Goal: Task Accomplishment & Management: Use online tool/utility

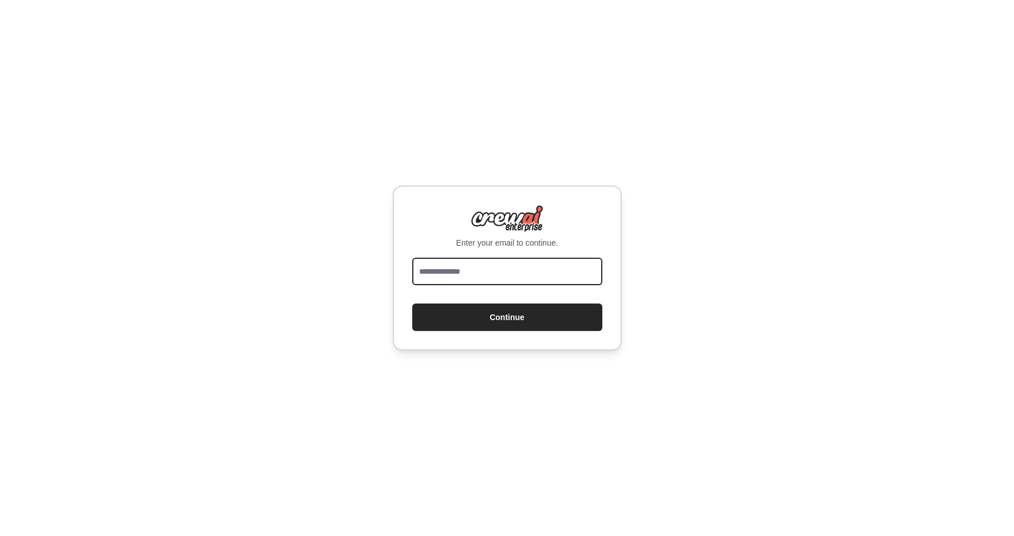
click at [496, 268] on input "email" at bounding box center [507, 271] width 190 height 27
type input "**********"
click at [412, 303] on button "Continue" at bounding box center [507, 316] width 190 height 27
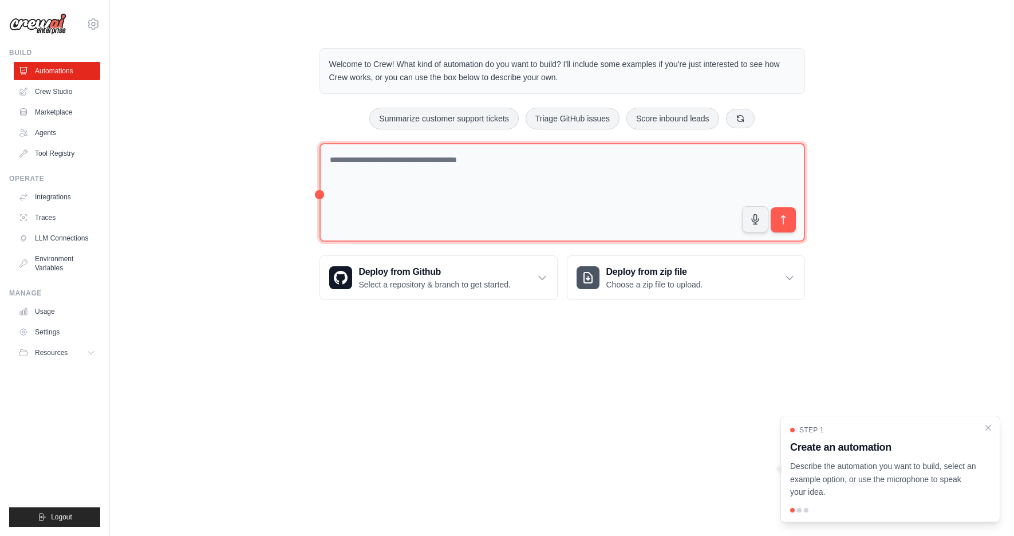
click at [509, 205] on textarea at bounding box center [561, 192] width 485 height 99
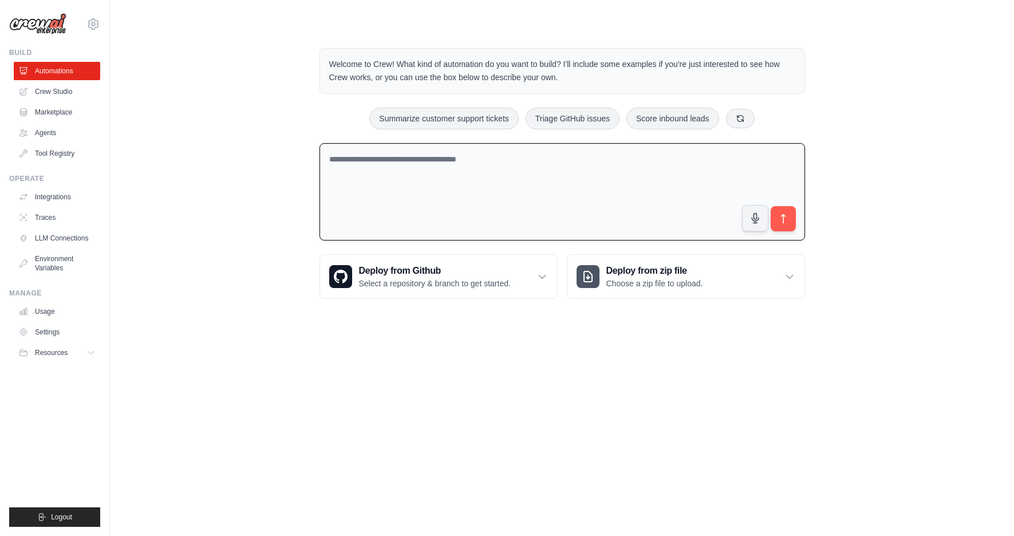
type textarea "*"
click at [585, 117] on button "Triage GitHub issues" at bounding box center [572, 118] width 94 height 22
type textarea "**********"
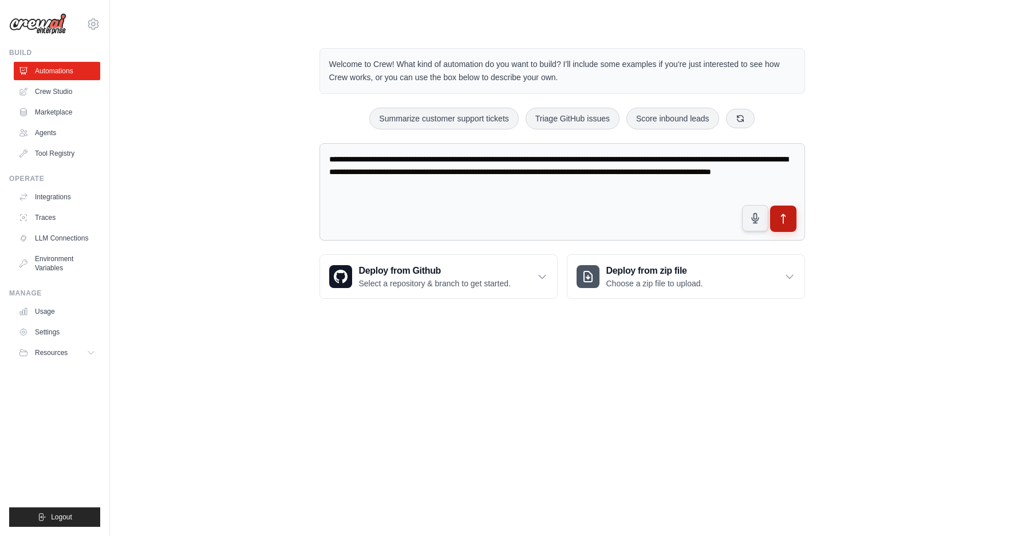
click at [784, 215] on icon "submit" at bounding box center [783, 218] width 4 height 9
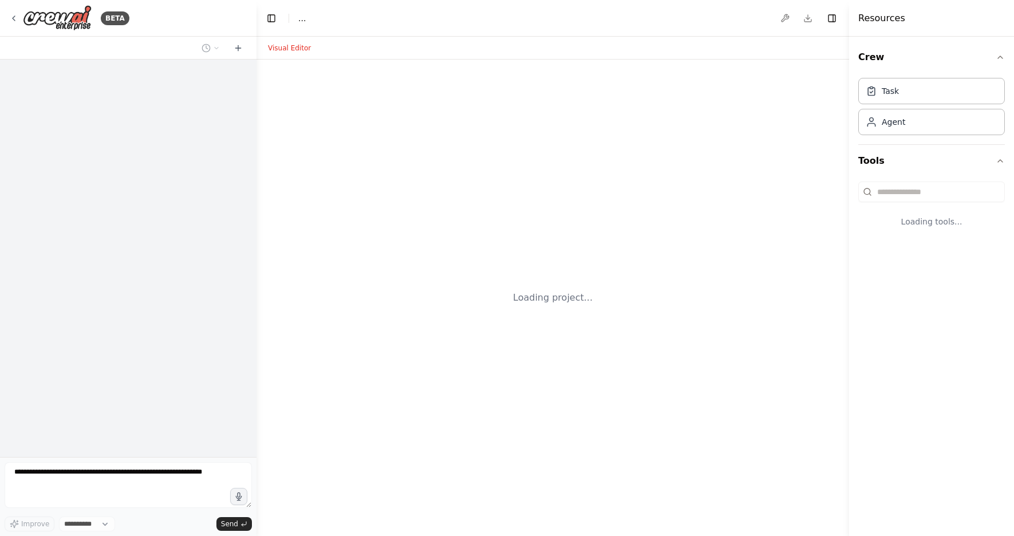
select select "****"
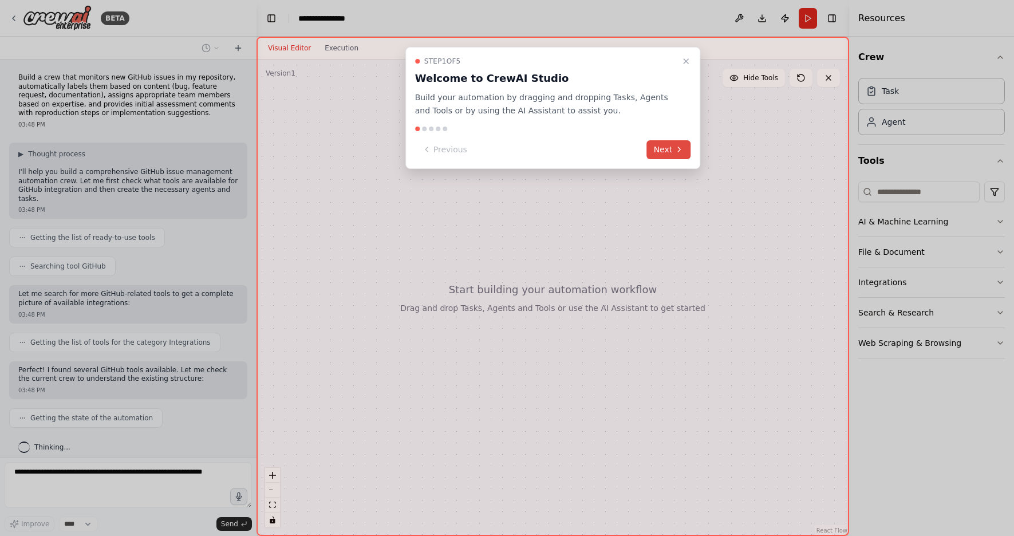
click at [675, 146] on icon at bounding box center [678, 149] width 9 height 9
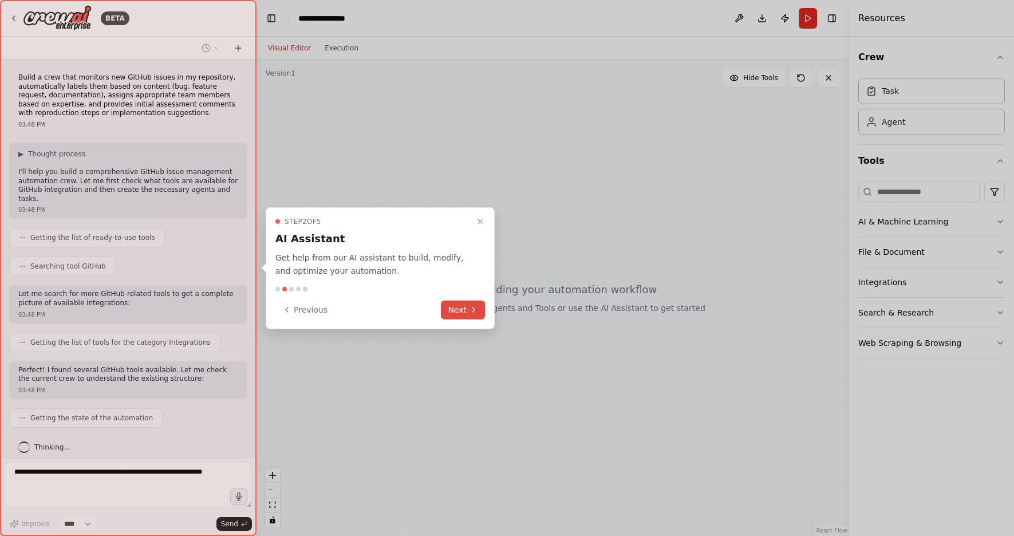
click at [465, 306] on button "Next" at bounding box center [463, 309] width 44 height 19
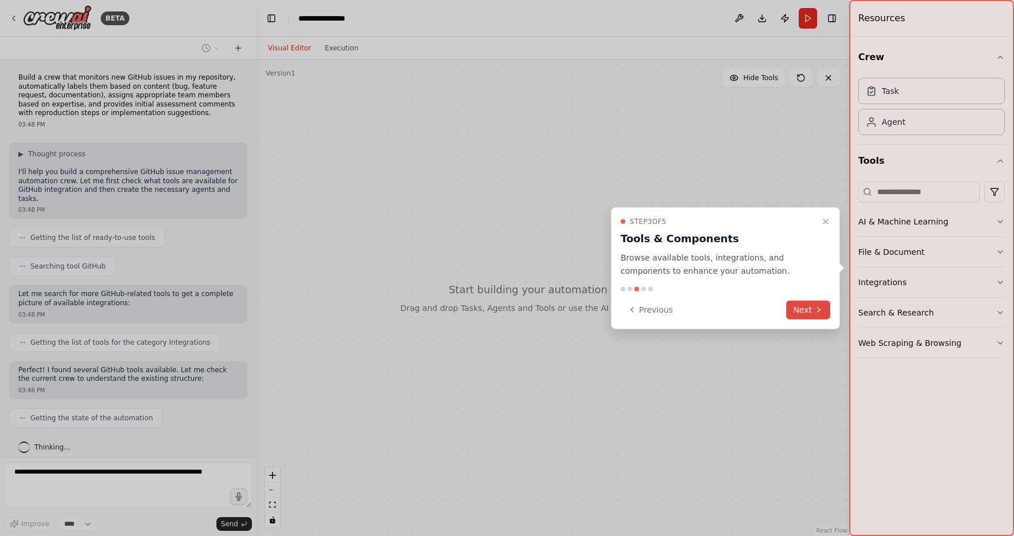
click at [816, 314] on icon at bounding box center [818, 309] width 9 height 9
click at [816, 314] on div at bounding box center [507, 268] width 1014 height 536
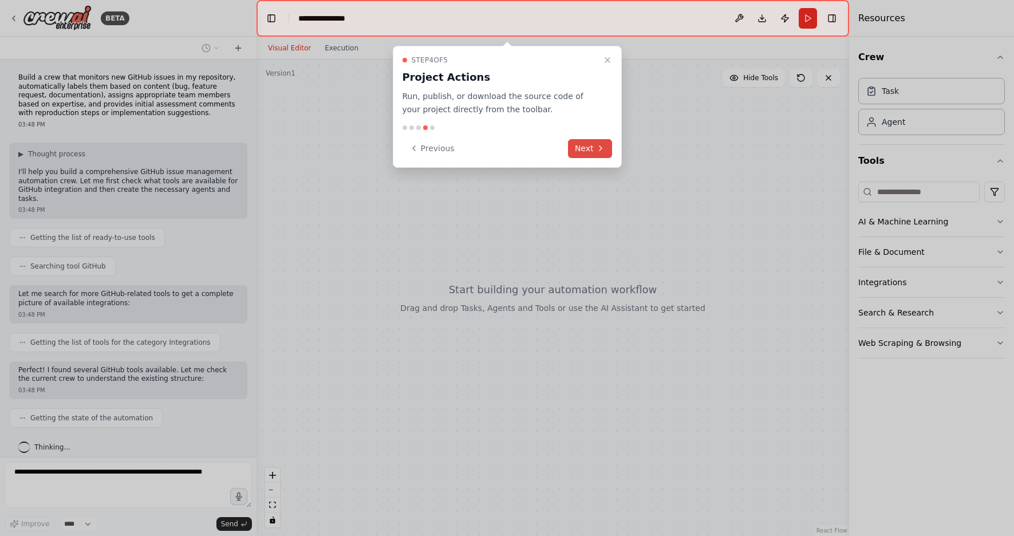
click at [601, 148] on icon at bounding box center [600, 148] width 2 height 5
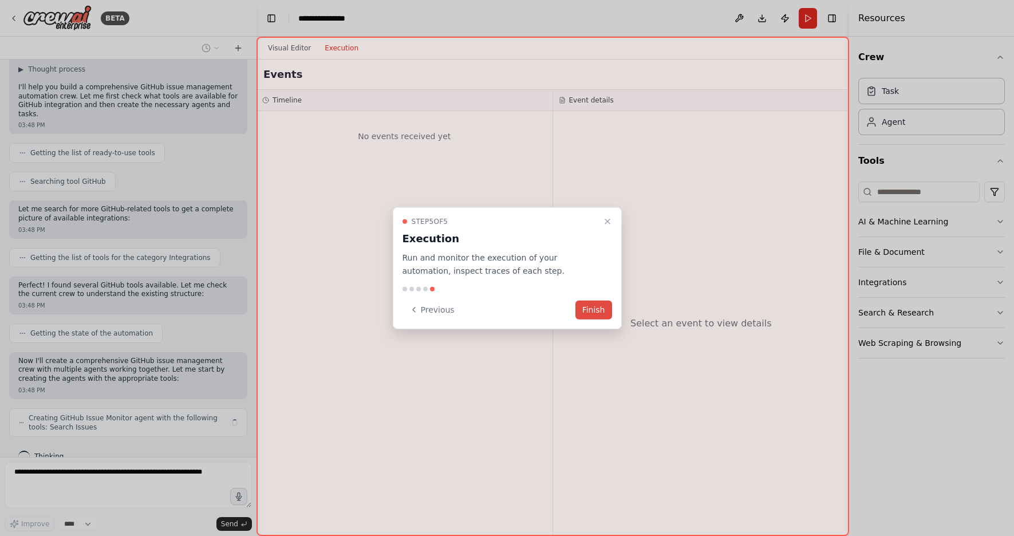
scroll to position [94, 0]
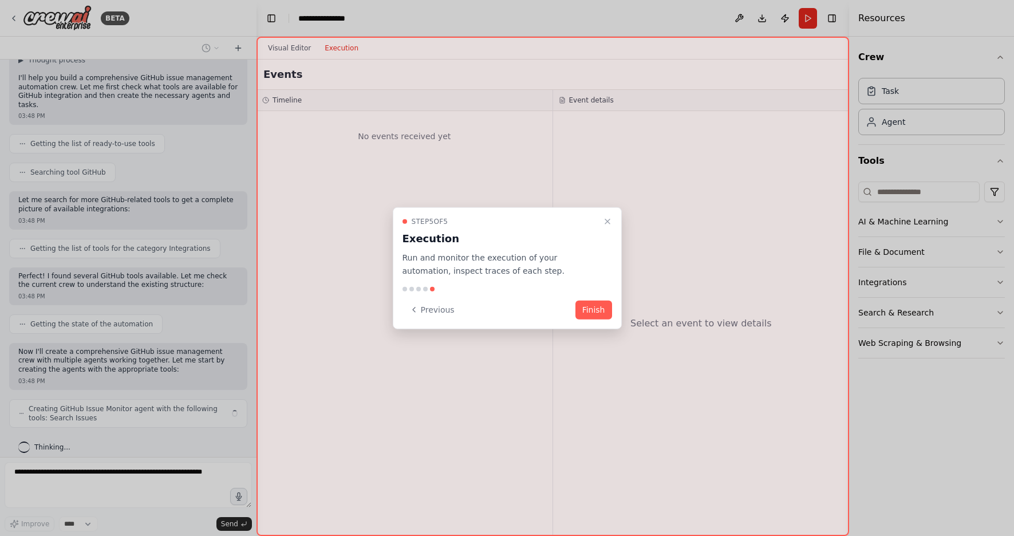
click at [600, 311] on button "Finish" at bounding box center [593, 309] width 37 height 19
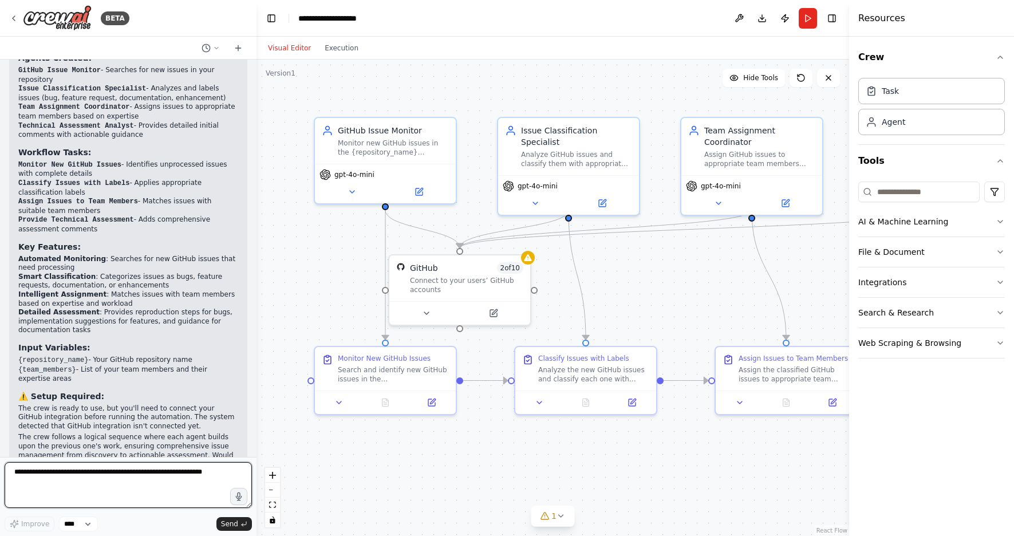
scroll to position [898, 0]
